Goal: Transaction & Acquisition: Purchase product/service

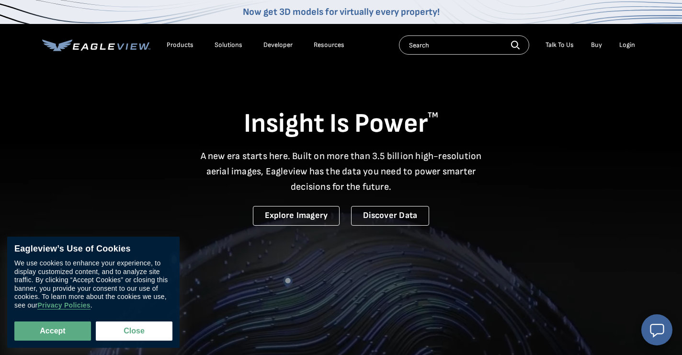
click at [622, 44] on div "Login" at bounding box center [628, 45] width 16 height 9
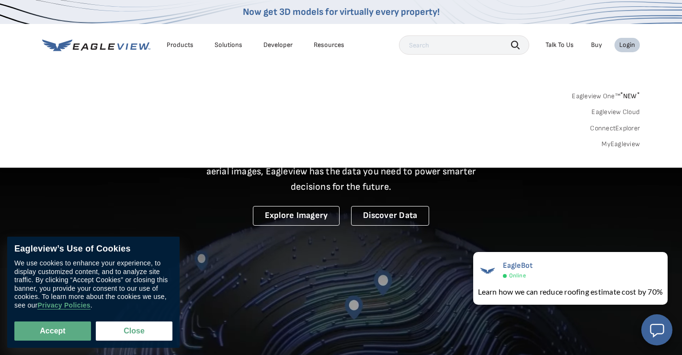
click at [619, 145] on link "MyEagleview" at bounding box center [621, 144] width 38 height 9
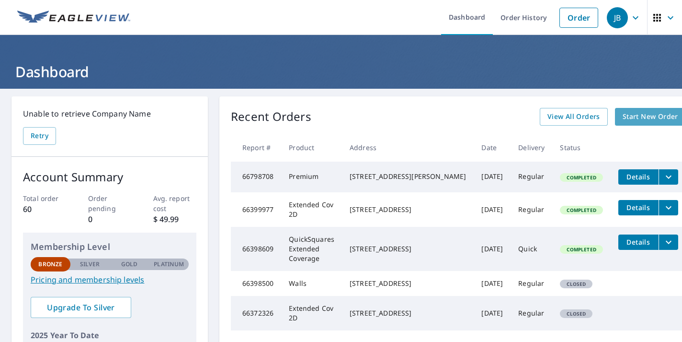
click at [623, 120] on span "Start New Order" at bounding box center [651, 117] width 56 height 12
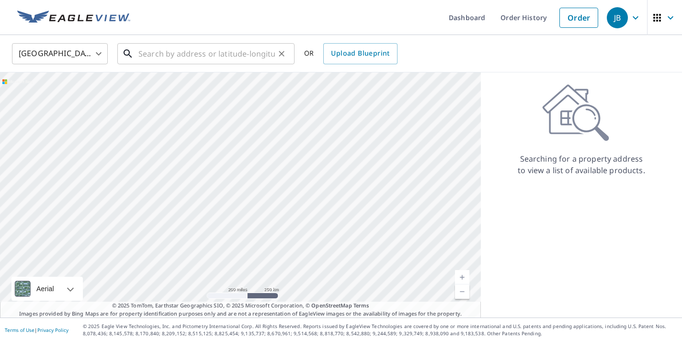
click at [235, 54] on input "text" at bounding box center [206, 53] width 137 height 27
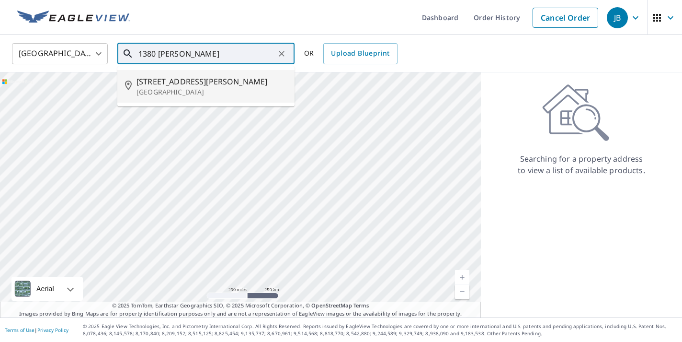
click at [228, 81] on span "[STREET_ADDRESS][PERSON_NAME]" at bounding box center [212, 82] width 150 height 12
type input "[STREET_ADDRESS][PERSON_NAME]"
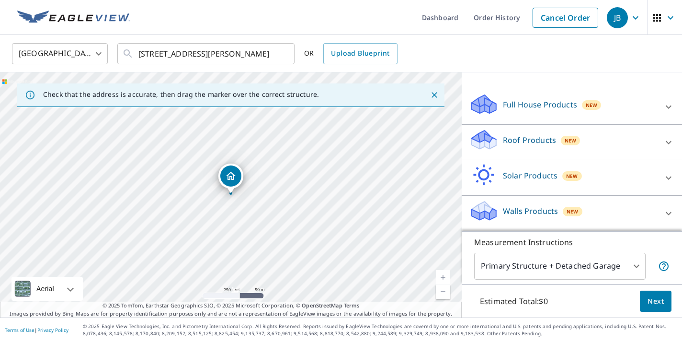
scroll to position [82, 0]
click at [594, 145] on div "Roof Products New" at bounding box center [564, 141] width 188 height 27
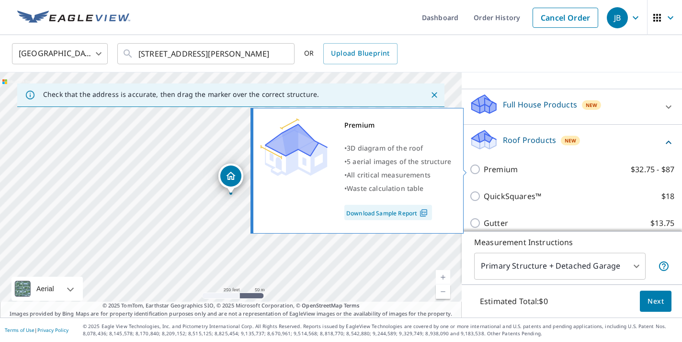
click at [579, 166] on label "Premium $32.75 - $87" at bounding box center [579, 169] width 191 height 12
click at [484, 166] on input "Premium $32.75 - $87" at bounding box center [477, 169] width 14 height 12
checkbox input "true"
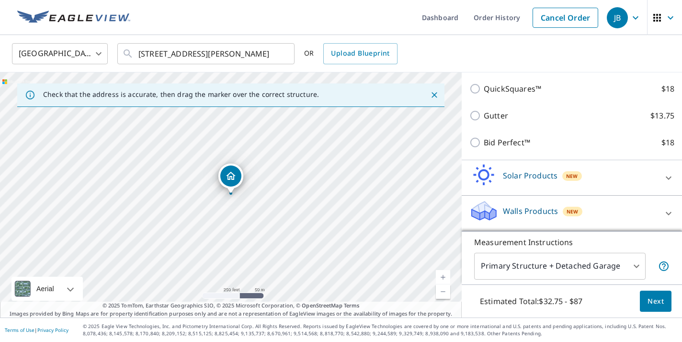
scroll to position [221, 0]
click at [657, 299] on span "Next" at bounding box center [656, 301] width 16 height 12
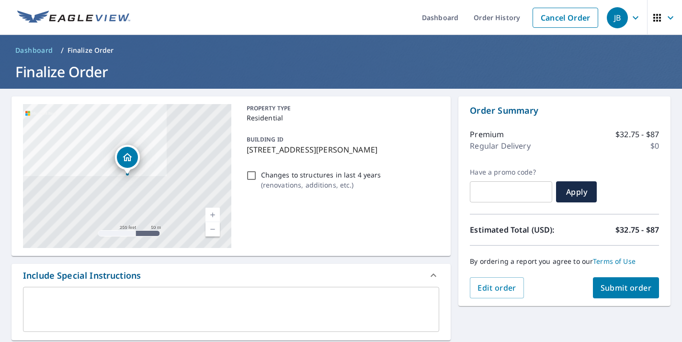
click at [629, 286] on span "Submit order" at bounding box center [626, 287] width 51 height 11
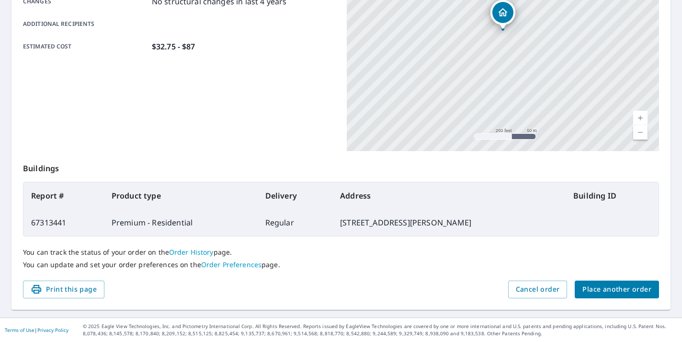
scroll to position [222, 0]
